Goal: Find specific page/section: Find specific page/section

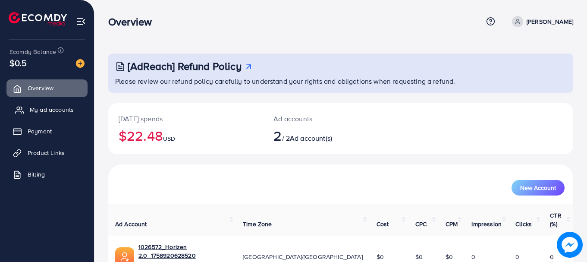
click at [44, 110] on span "My ad accounts" at bounding box center [52, 109] width 44 height 9
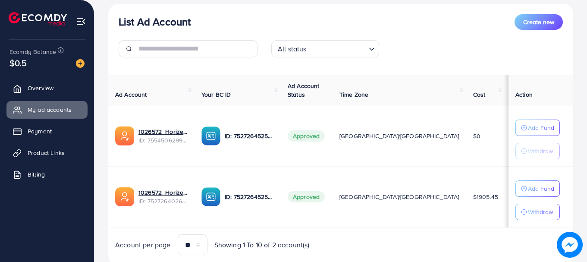
scroll to position [127, 0]
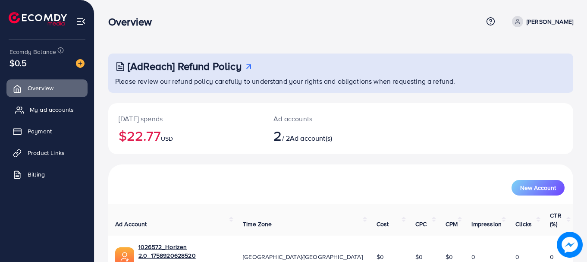
click at [42, 112] on span "My ad accounts" at bounding box center [52, 109] width 44 height 9
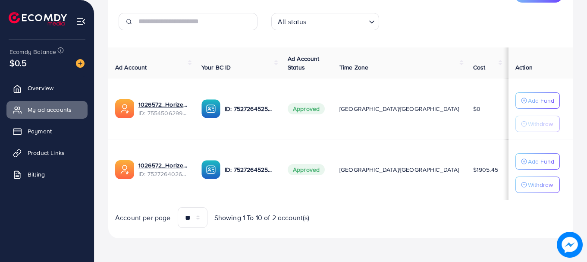
scroll to position [127, 0]
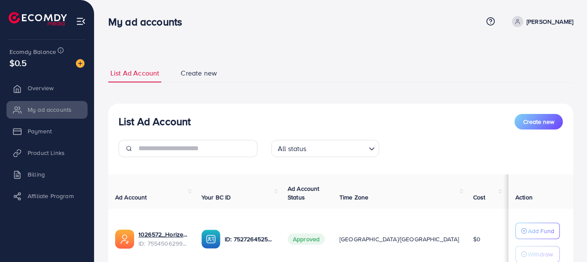
click at [127, 31] on div "My ad accounts Help Center Contact Support Term and policy About Us [PERSON_NAM…" at bounding box center [340, 21] width 465 height 23
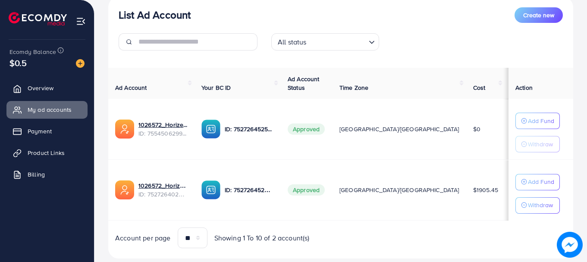
scroll to position [127, 0]
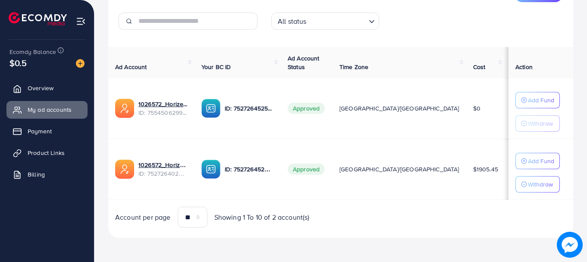
click at [69, 75] on div "Ecomdy Balance $0.5" at bounding box center [47, 58] width 80 height 36
click at [60, 88] on link "Overview" at bounding box center [46, 87] width 81 height 17
